Goal: Task Accomplishment & Management: Use online tool/utility

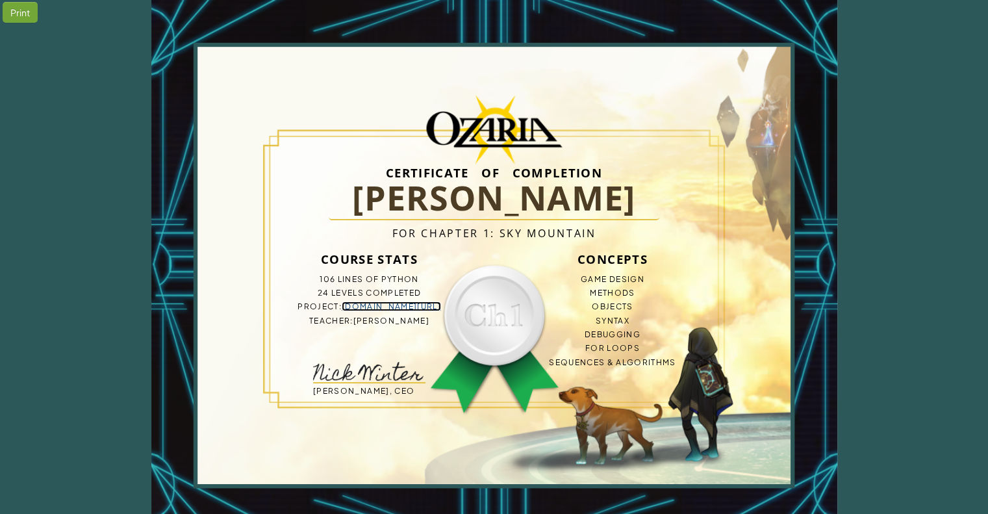
click at [399, 309] on link "bit.ly/3W7TQ3e" at bounding box center [391, 306] width 99 height 10
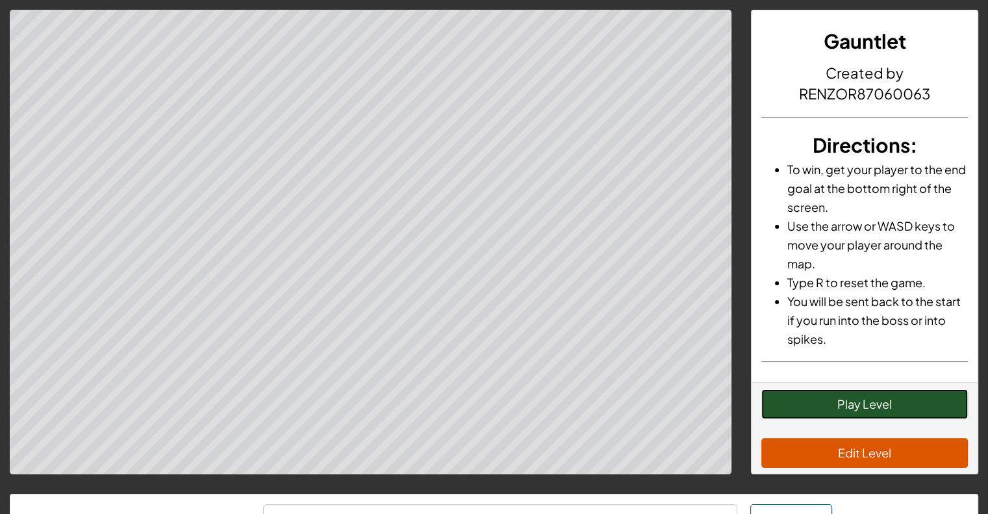
click at [882, 403] on button "Play Level" at bounding box center [864, 404] width 206 height 30
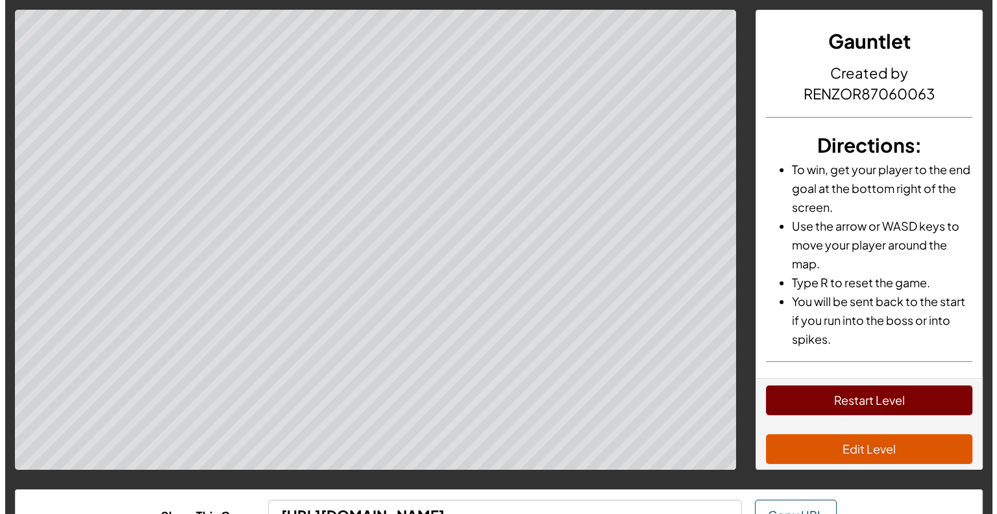
scroll to position [13, 0]
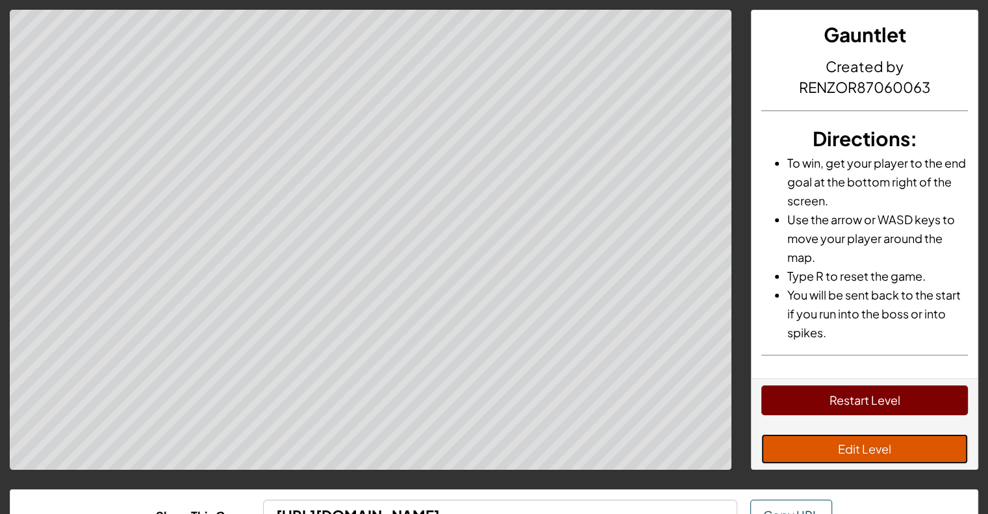
click at [815, 449] on button "Edit Level" at bounding box center [864, 449] width 206 height 30
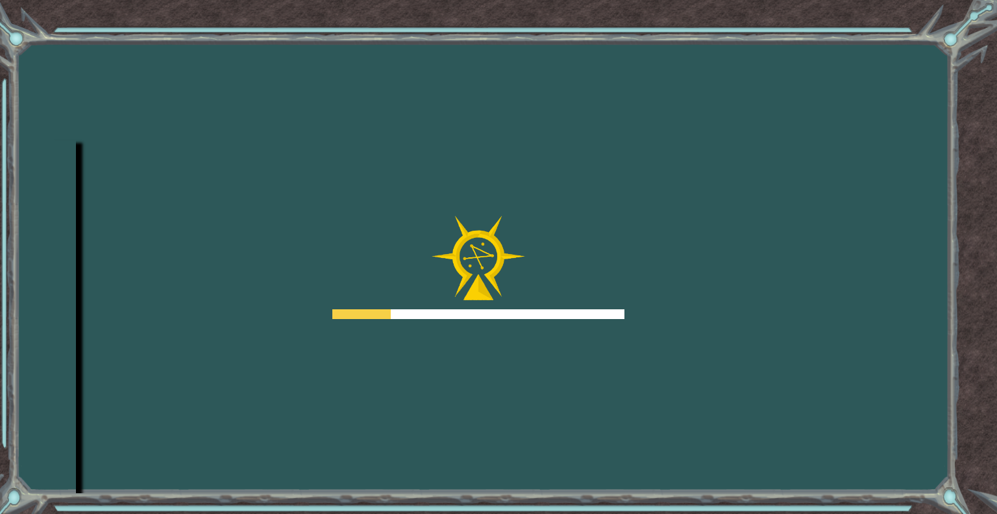
click at [438, 228] on img at bounding box center [479, 258] width 94 height 85
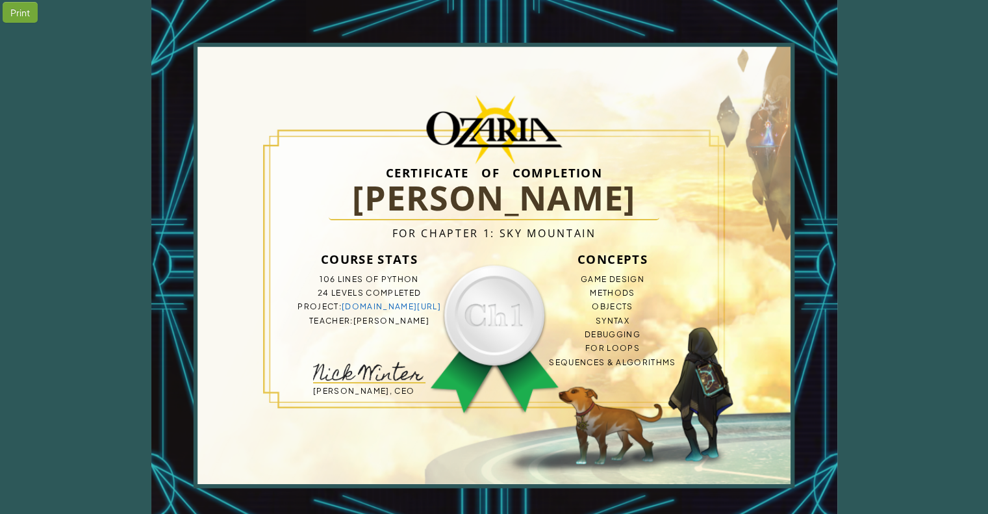
scroll to position [16, 0]
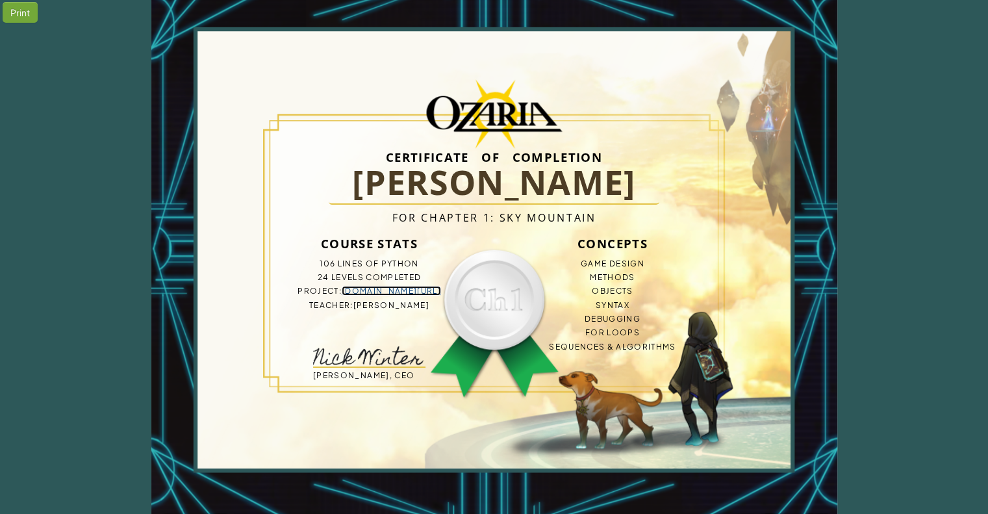
click at [390, 288] on link "bit.ly/3W7TQ3e" at bounding box center [391, 291] width 99 height 10
